Goal: Book appointment/travel/reservation

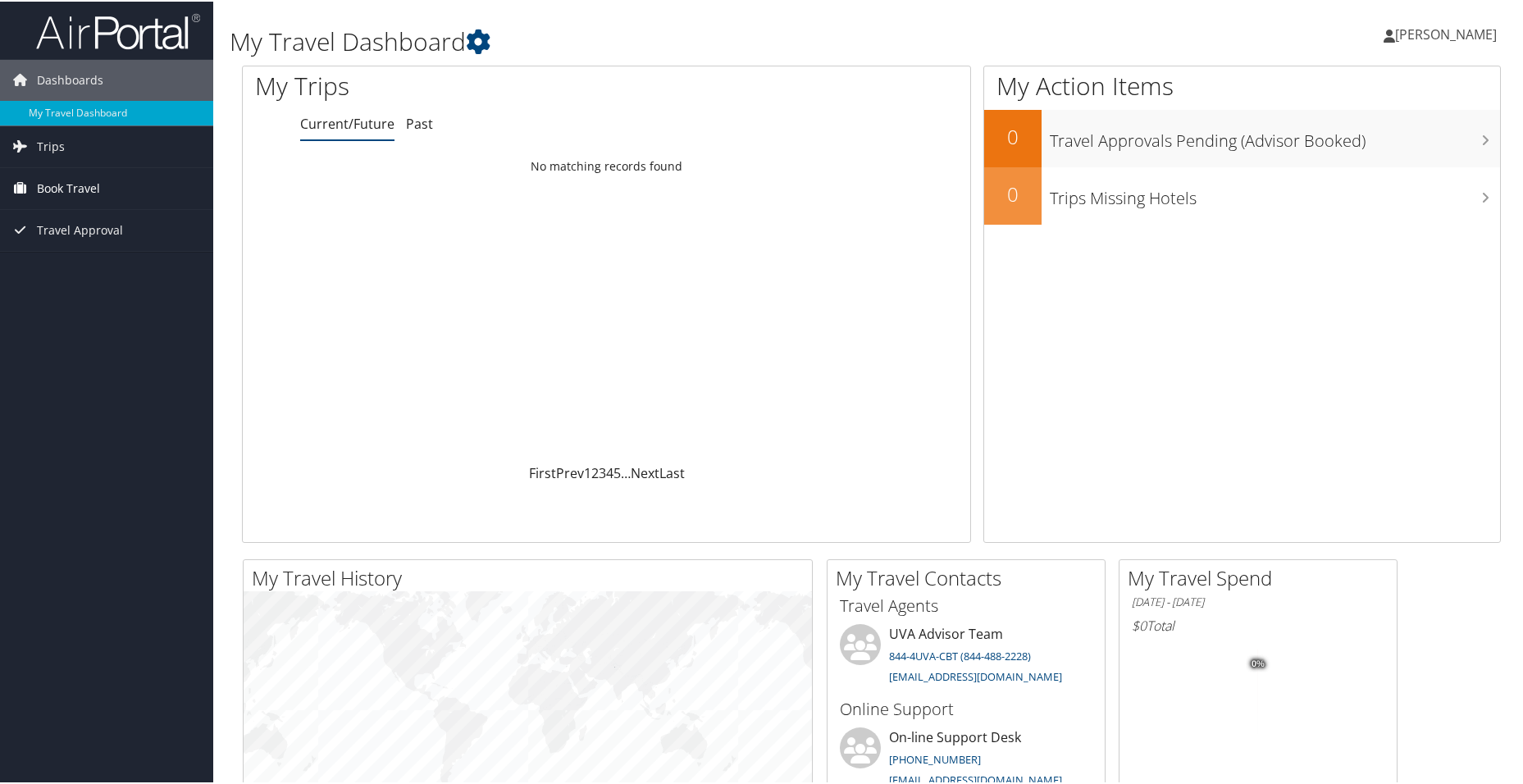
click at [105, 184] on link "Book Travel" at bounding box center [106, 186] width 213 height 41
click at [126, 269] on link "Book/Manage Online Trips" at bounding box center [106, 268] width 213 height 24
